Goal: Communication & Community: Ask a question

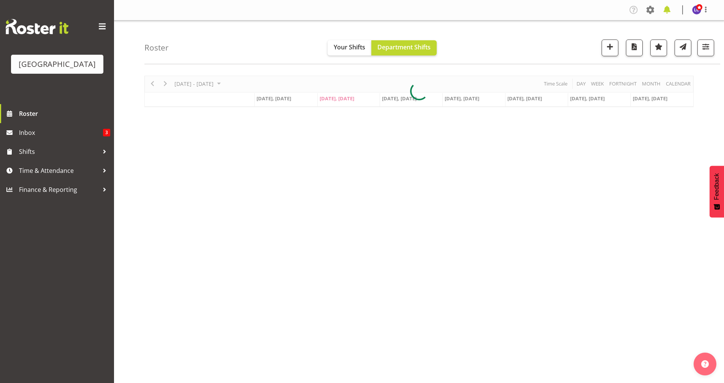
click at [666, 12] on span at bounding box center [667, 10] width 12 height 12
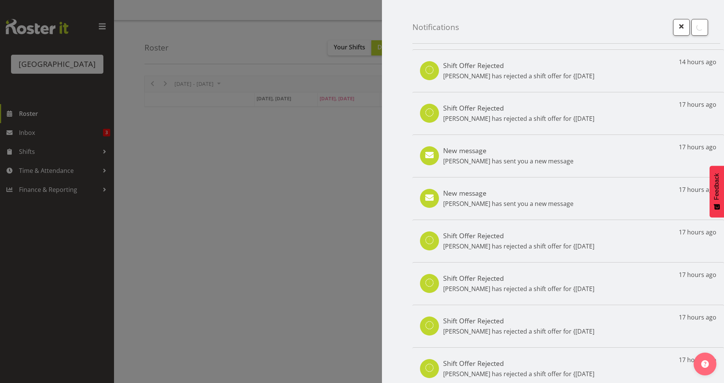
click at [57, 136] on div at bounding box center [362, 191] width 724 height 383
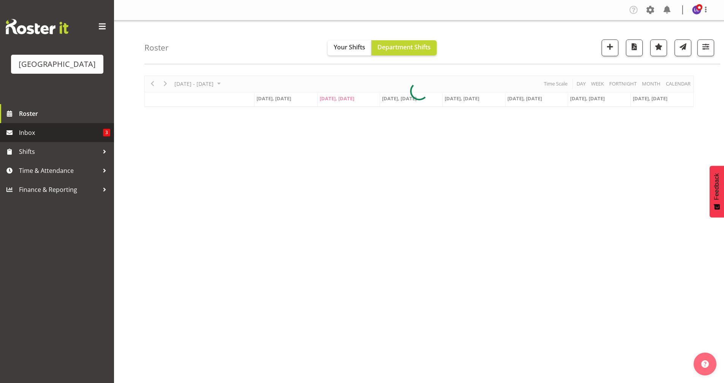
click at [64, 136] on span "Inbox" at bounding box center [61, 132] width 84 height 11
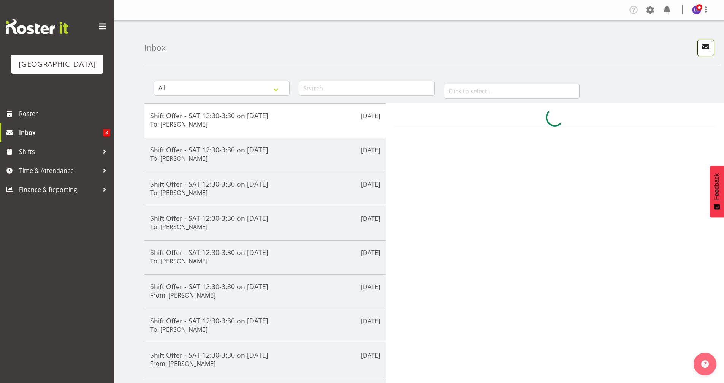
click at [713, 44] on button "button" at bounding box center [706, 48] width 17 height 17
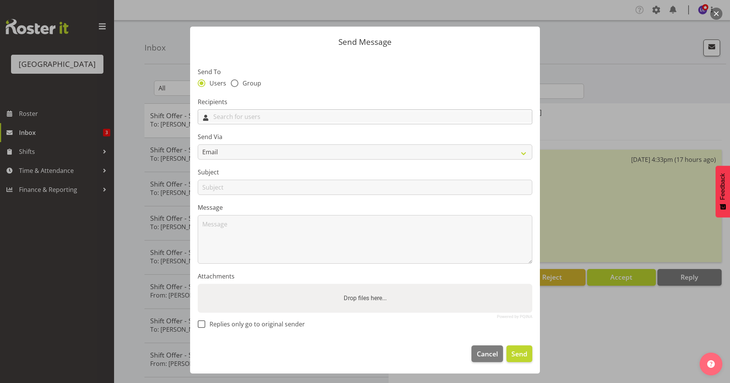
click at [294, 111] on input "text" at bounding box center [365, 117] width 334 height 12
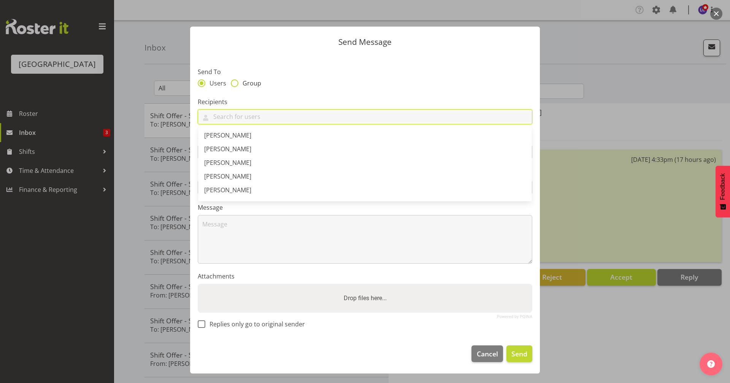
click at [248, 83] on span "Group" at bounding box center [249, 83] width 23 height 8
click at [236, 83] on input "Group" at bounding box center [233, 83] width 5 height 5
radio input "true"
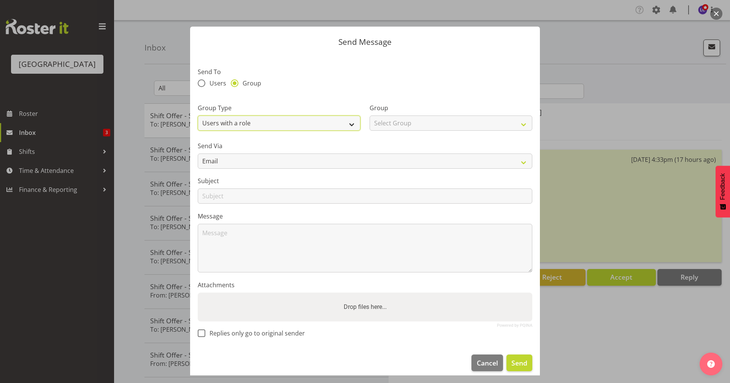
click at [281, 129] on select "Users with a role Users with a skill Primary users in a location All users in a…" at bounding box center [279, 123] width 163 height 15
select select "all_department"
click at [198, 116] on select "Users with a role Users with a skill Primary users in a location All users in a…" at bounding box center [279, 123] width 163 height 15
click at [384, 124] on select "Select Group Cleaning Crew Customer Services Crew Lifeguard Crew Maintenance Cr…" at bounding box center [451, 123] width 163 height 15
select select "114"
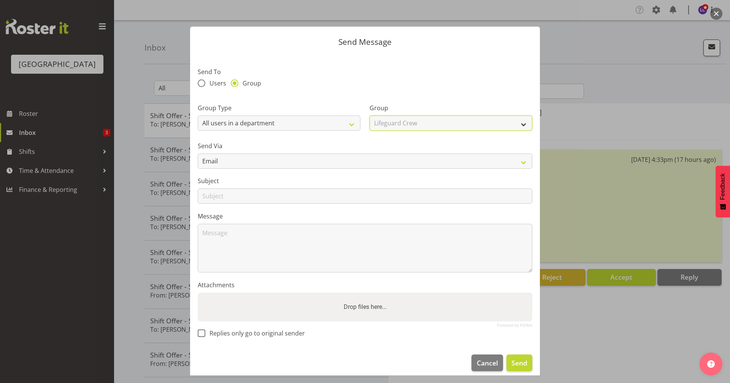
click at [370, 116] on select "Select Group Cleaning Crew Customer Services Crew Lifeguard Crew Maintenance Cr…" at bounding box center [451, 123] width 163 height 15
click at [259, 161] on select "Email SMS" at bounding box center [365, 161] width 335 height 15
select select "sms"
click at [198, 154] on select "Email SMS" at bounding box center [365, 161] width 335 height 15
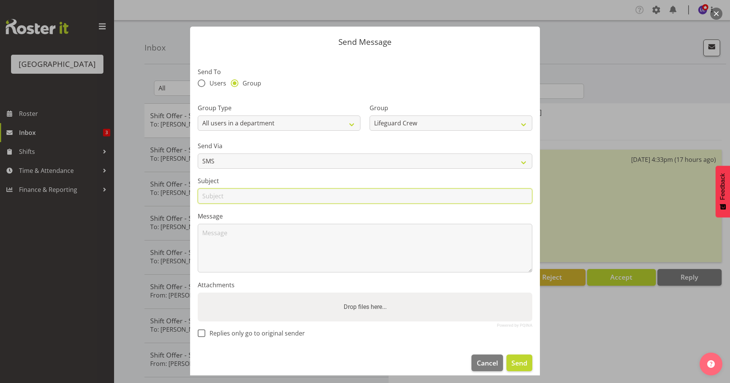
click at [247, 193] on input "text" at bounding box center [365, 196] width 335 height 15
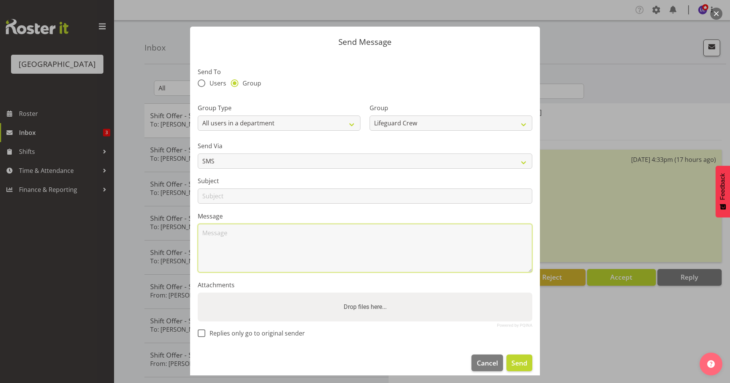
click at [200, 233] on textarea at bounding box center [365, 248] width 335 height 49
click at [401, 247] on textarea "Morning, Could anyone do a 4.00pm-8.00pm tonight? :)" at bounding box center [365, 248] width 335 height 49
type textarea "Morning, Could anyone do a 4.00pm-8.00pm tonight? :)"
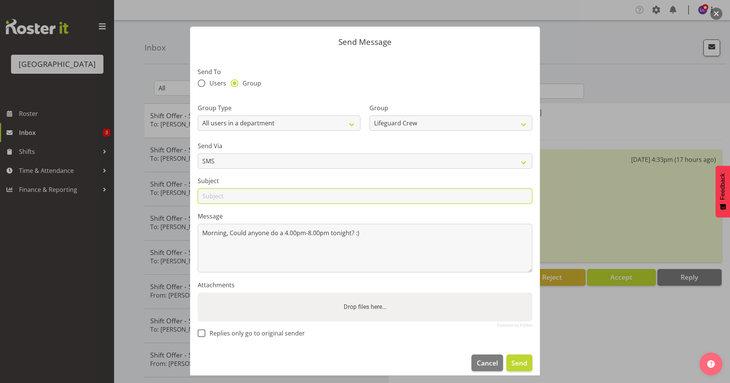
click at [341, 198] on input "text" at bounding box center [365, 196] width 335 height 15
type input "Shifts [DATE]"
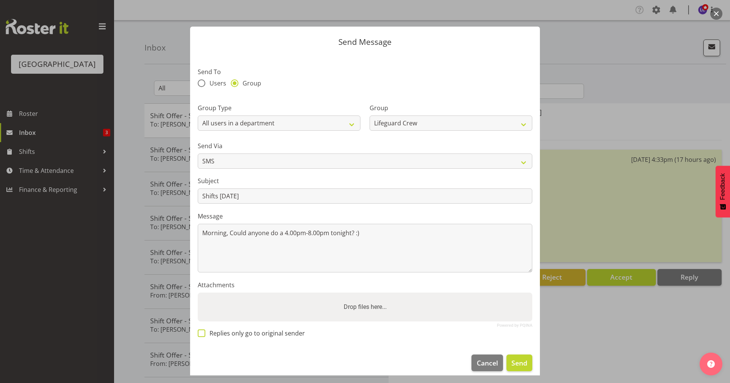
click at [242, 332] on span "Replies only go to original sender" at bounding box center [255, 334] width 100 height 8
click at [203, 332] on input "Replies only go to original sender" at bounding box center [200, 333] width 5 height 5
checkbox input "true"
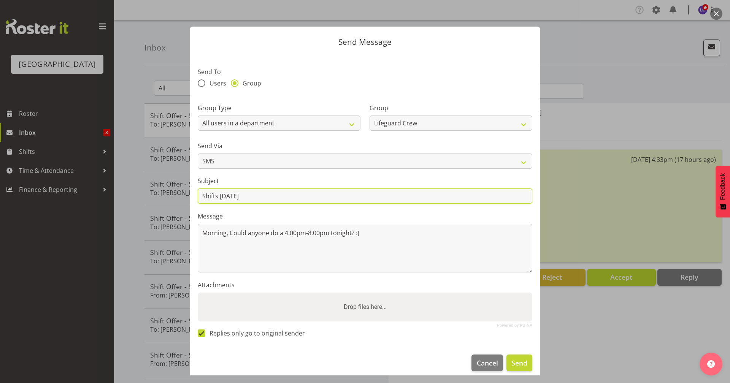
drag, startPoint x: 266, startPoint y: 198, endPoint x: 223, endPoint y: 195, distance: 43.1
click at [223, 195] on input "Shifts [DATE]" at bounding box center [365, 196] width 335 height 15
click at [220, 197] on input "Shifts [DATE]" at bounding box center [365, 196] width 335 height 15
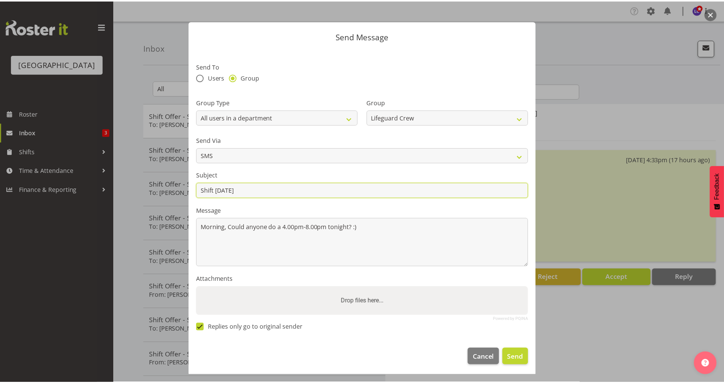
scroll to position [7, 0]
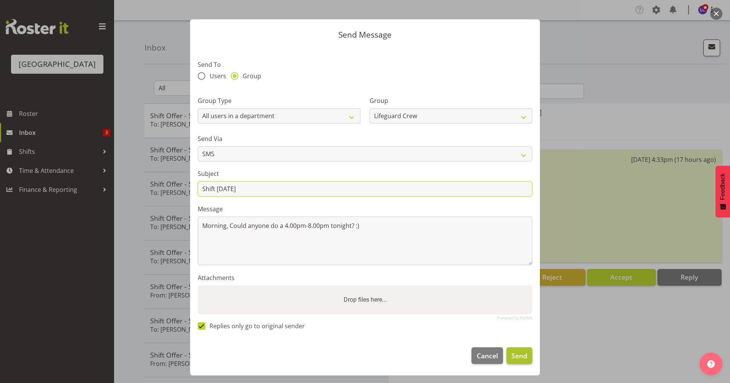
type input "Shift [DATE]"
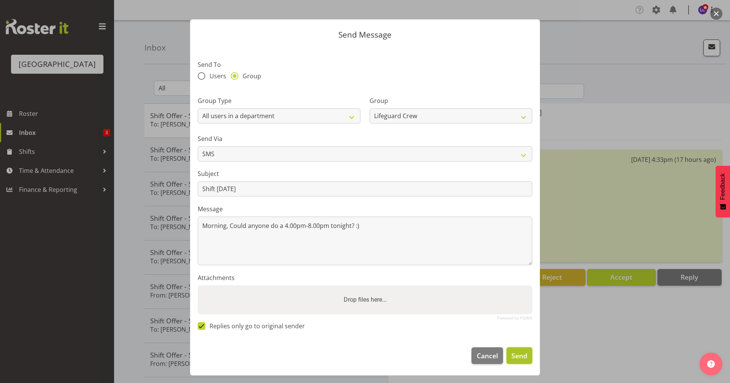
click at [517, 363] on button "Send" at bounding box center [519, 355] width 26 height 17
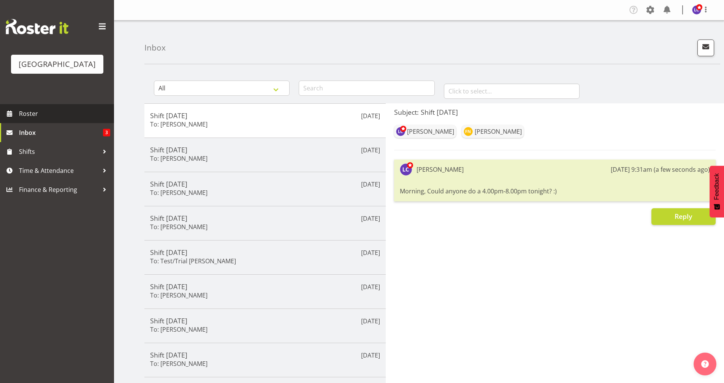
click at [55, 118] on span "Roster" at bounding box center [64, 113] width 91 height 11
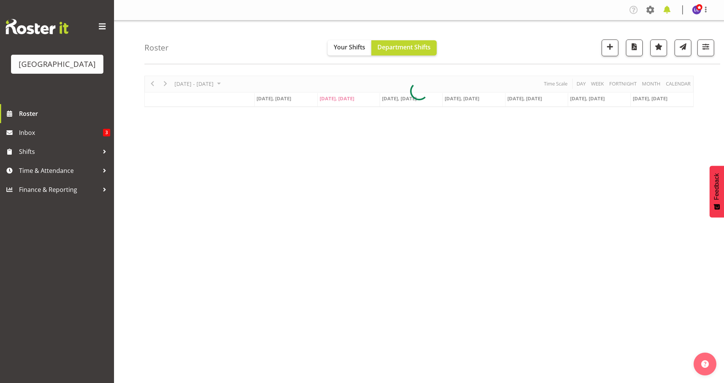
click at [669, 8] on span at bounding box center [667, 10] width 12 height 12
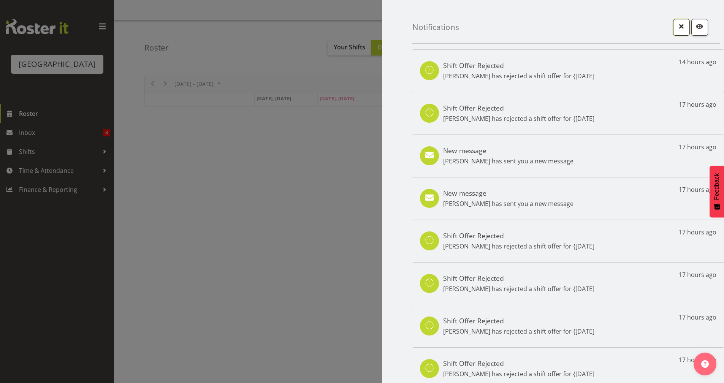
click at [677, 28] on span "button" at bounding box center [682, 26] width 10 height 10
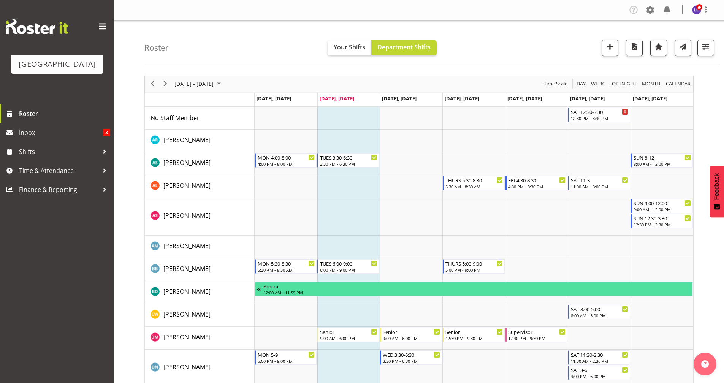
click at [412, 100] on span "[DATE], [DATE]" at bounding box center [399, 98] width 35 height 7
click at [409, 101] on span "Aug 27, Wednesday" at bounding box center [399, 98] width 35 height 7
drag, startPoint x: 554, startPoint y: 86, endPoint x: 566, endPoint y: 154, distance: 69.6
click at [554, 86] on span "Time Scale" at bounding box center [555, 84] width 25 height 10
click at [0, 0] on div "Timeline Week of August 26, 2025" at bounding box center [0, 0] width 0 height 0
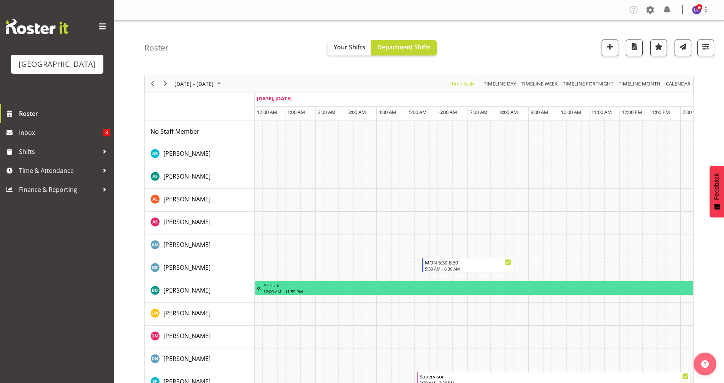
scroll to position [0, 730]
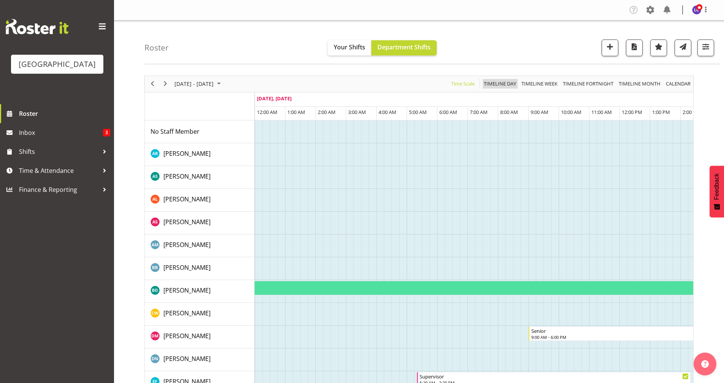
click at [501, 81] on span "Timeline Day" at bounding box center [500, 84] width 34 height 10
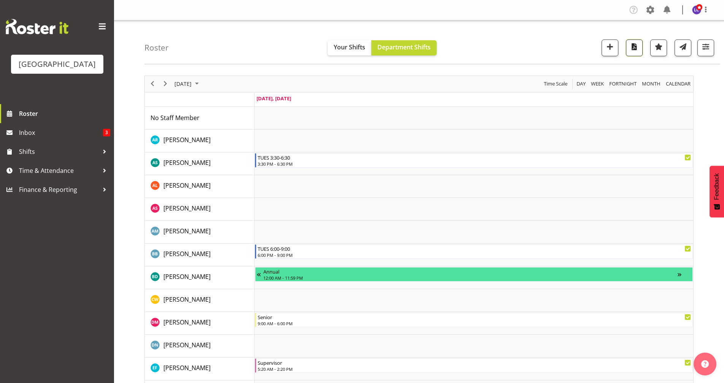
click at [634, 53] on button "button" at bounding box center [634, 48] width 17 height 17
click at [166, 85] on span "Next" at bounding box center [165, 84] width 9 height 10
click at [634, 47] on span "button" at bounding box center [635, 47] width 10 height 10
click at [490, 32] on div "Roster Your Shifts Department Shifts All Locations Clear Splash Palace Select A…" at bounding box center [432, 43] width 576 height 44
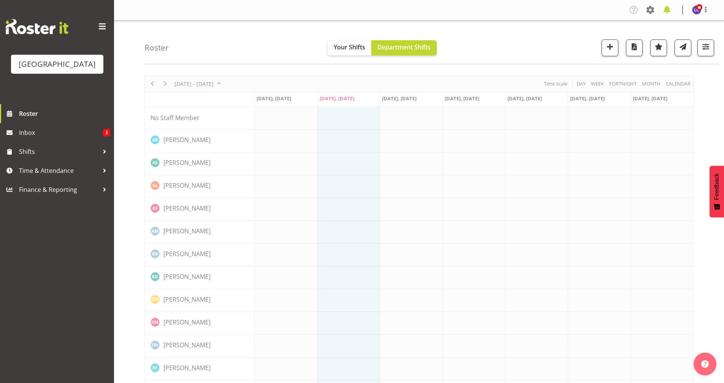
click at [667, 13] on span at bounding box center [667, 10] width 12 height 12
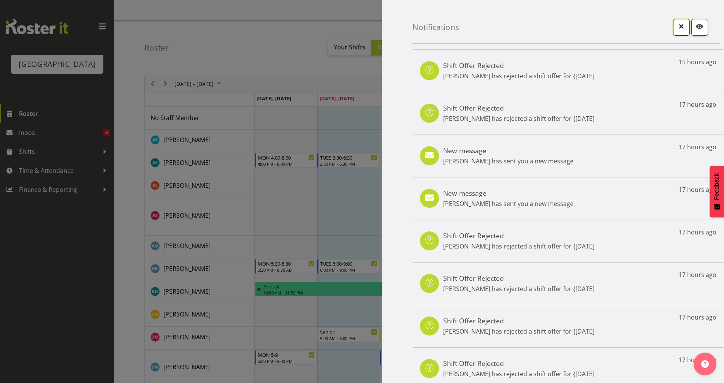
click at [677, 27] on span "button" at bounding box center [682, 26] width 10 height 10
